Goal: Go to known website: Access a specific website the user already knows

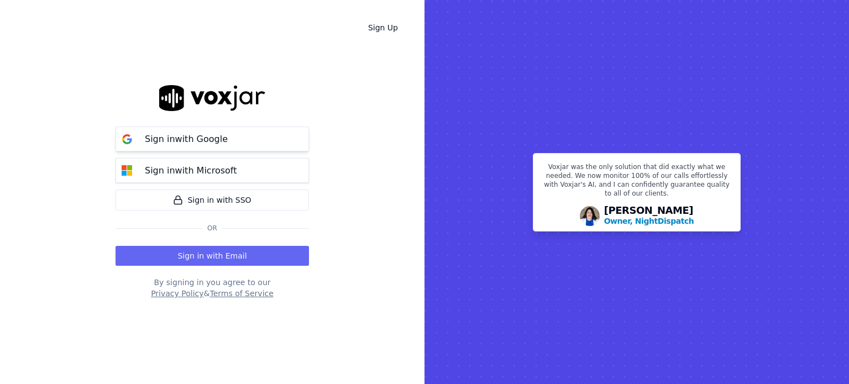
click at [212, 139] on p "Sign in with Google" at bounding box center [186, 139] width 83 height 13
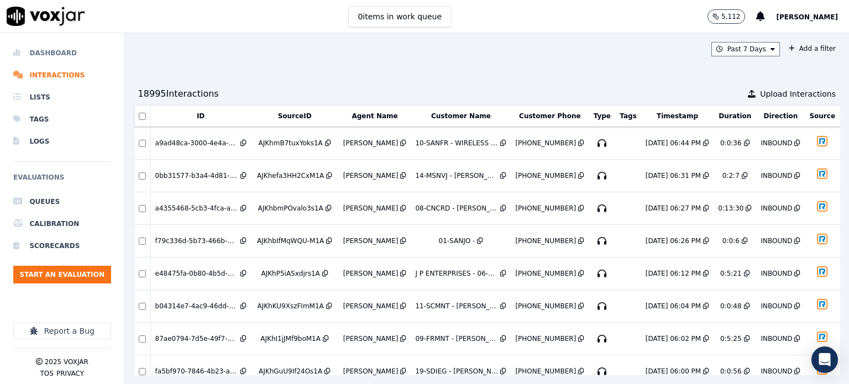
click at [53, 57] on li "Dashboard" at bounding box center [62, 53] width 98 height 22
